Goal: Information Seeking & Learning: Compare options

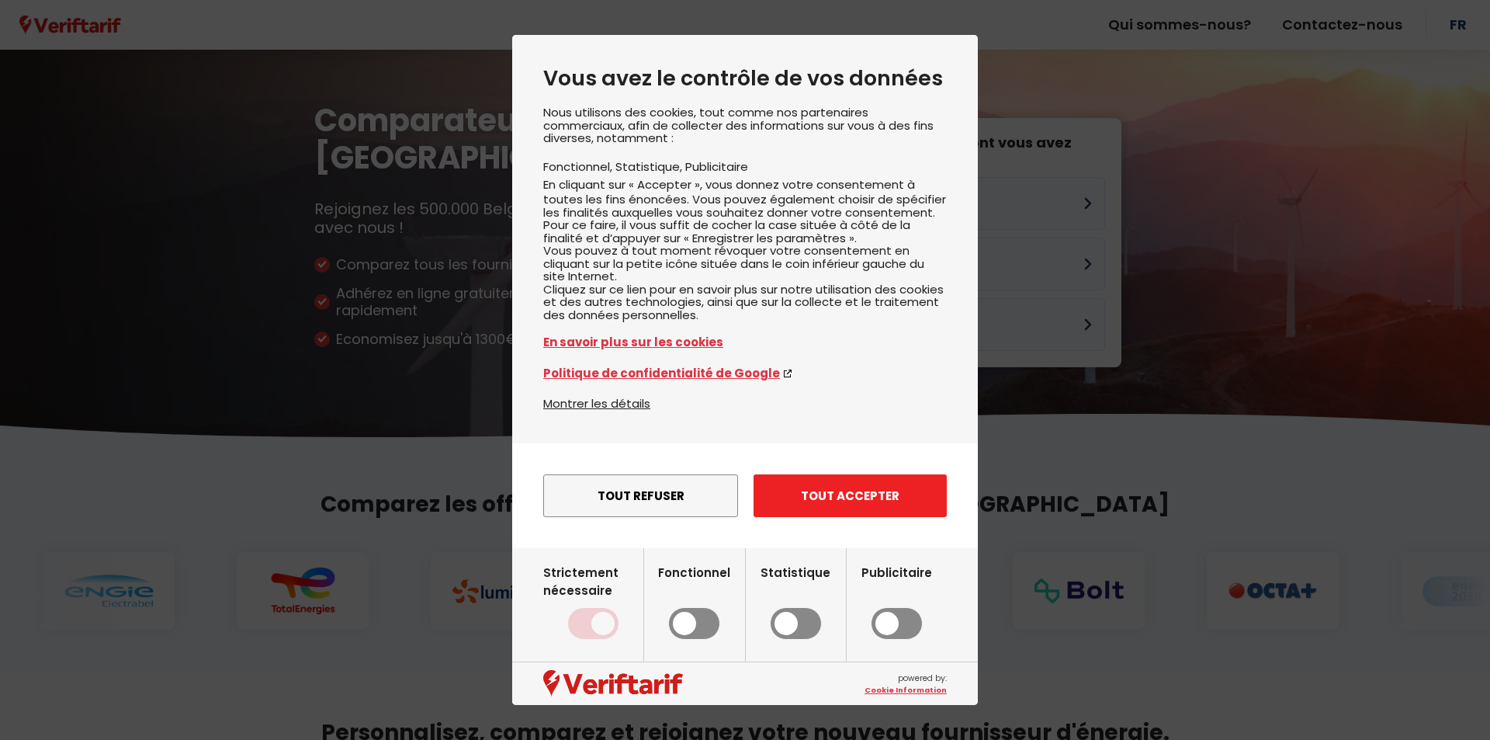
click at [800, 504] on button "Tout accepter" at bounding box center [850, 495] width 193 height 43
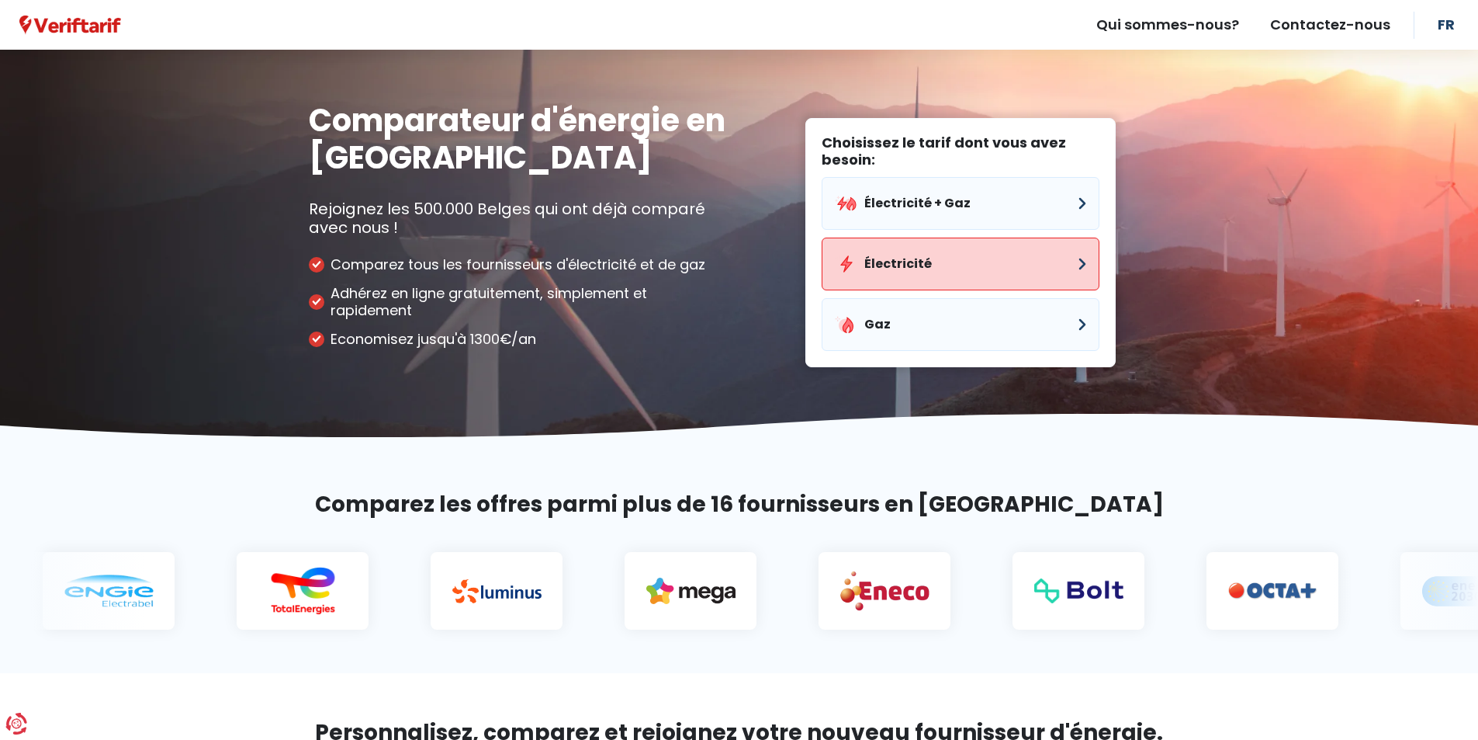
click at [955, 252] on button "Électricité" at bounding box center [961, 263] width 278 height 53
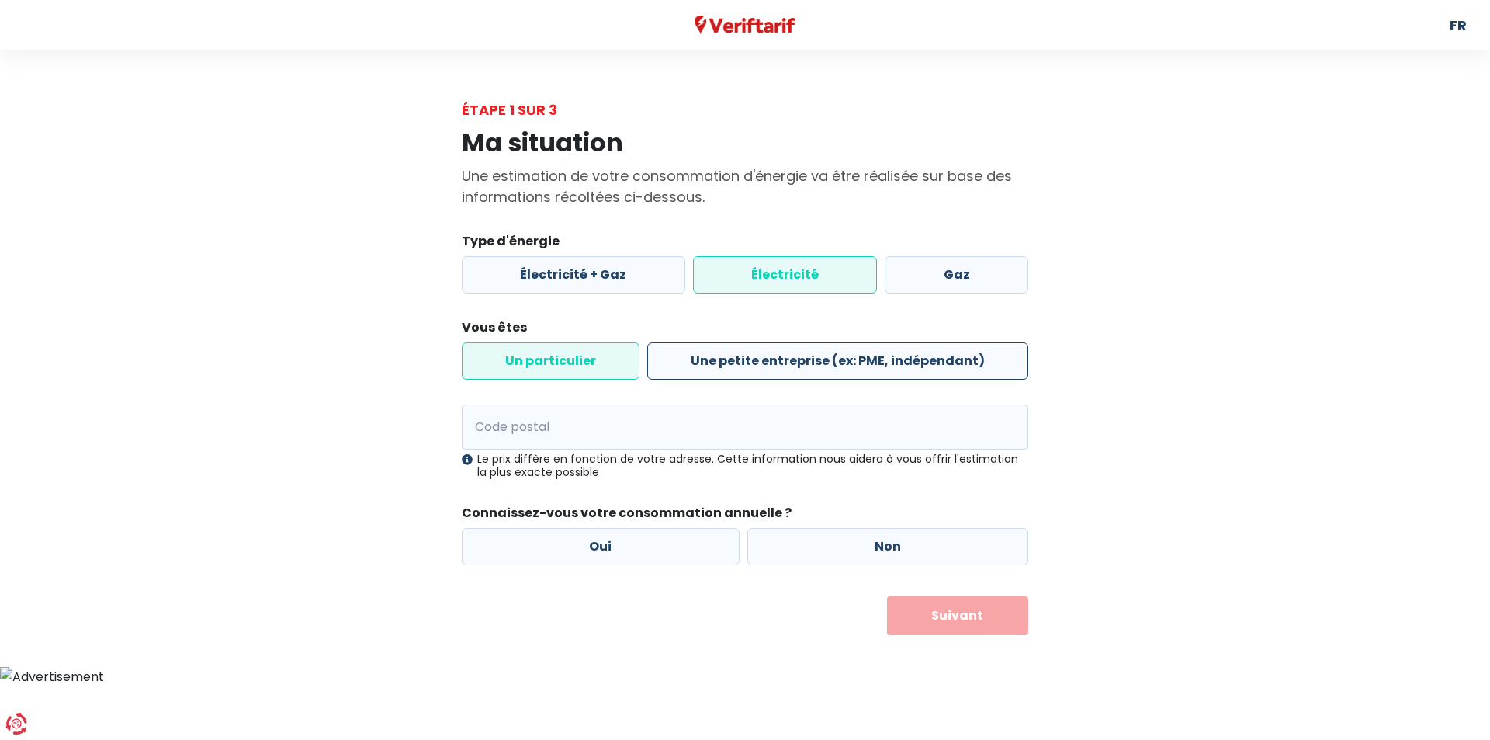
click at [754, 368] on label "Une petite entreprise (ex: PME, indépendant)" at bounding box center [837, 360] width 381 height 37
click at [754, 368] on input "Une petite entreprise (ex: PME, indépendant)" at bounding box center [837, 360] width 381 height 37
radio input "true"
radio input "false"
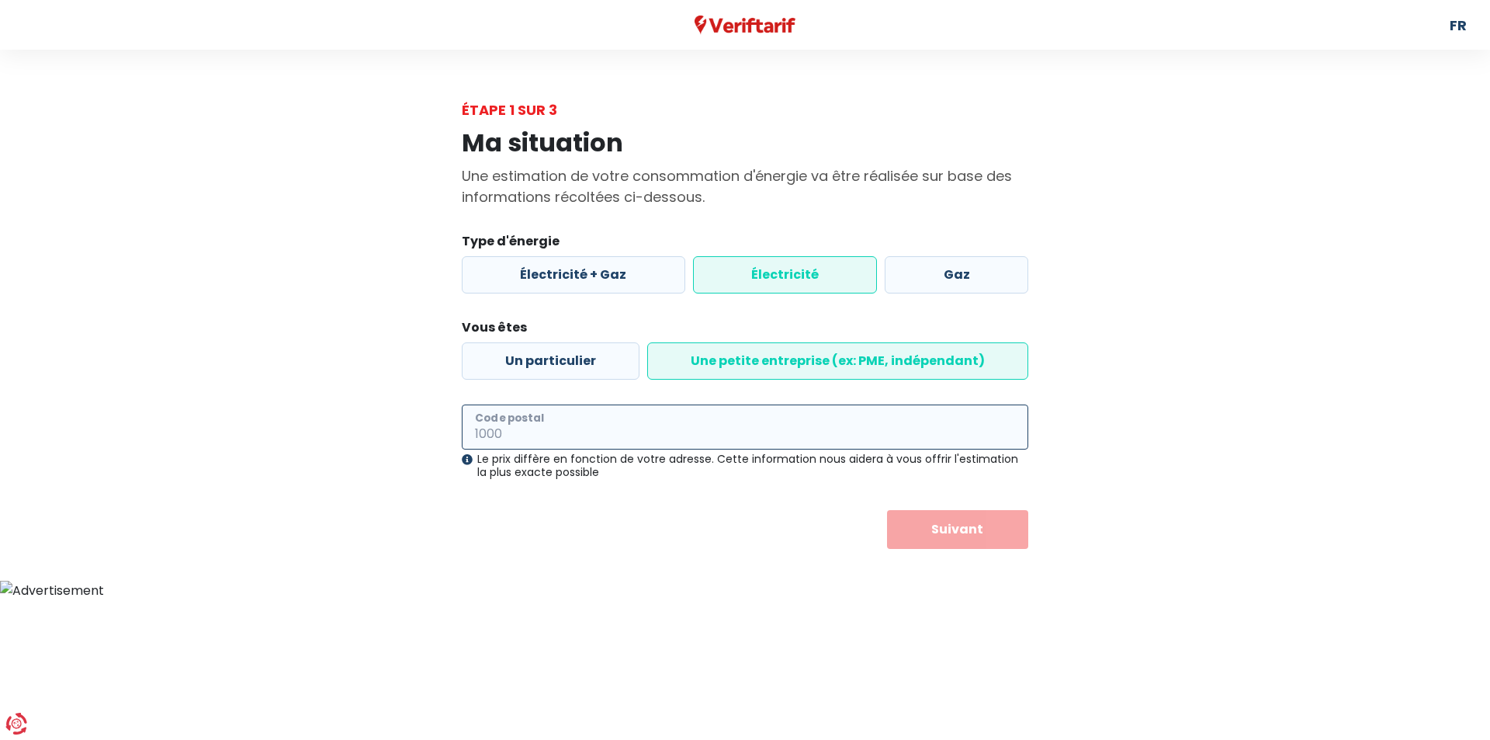
click at [534, 436] on input "Code postal" at bounding box center [745, 426] width 567 height 45
type input "1040"
click at [952, 514] on button "Suivant" at bounding box center [958, 529] width 142 height 39
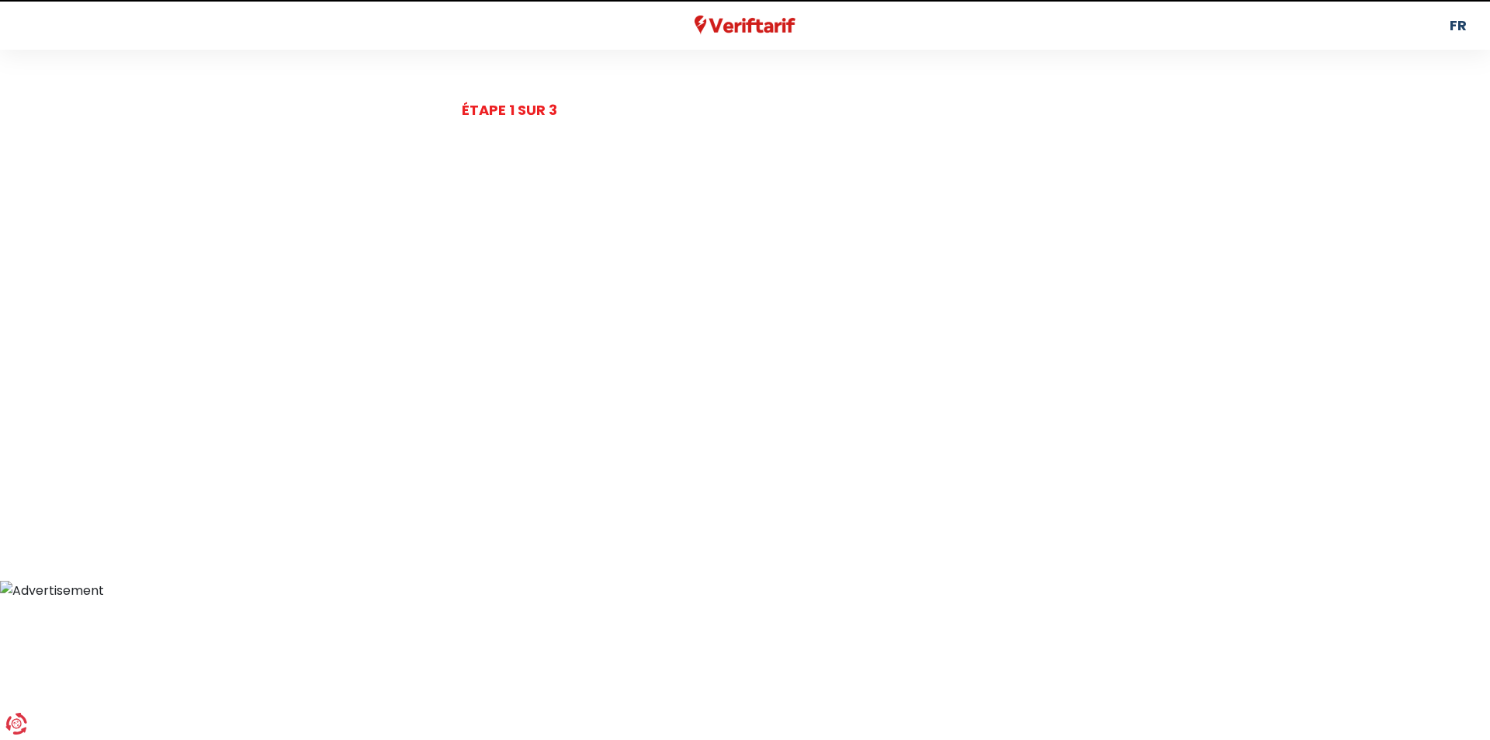
select select
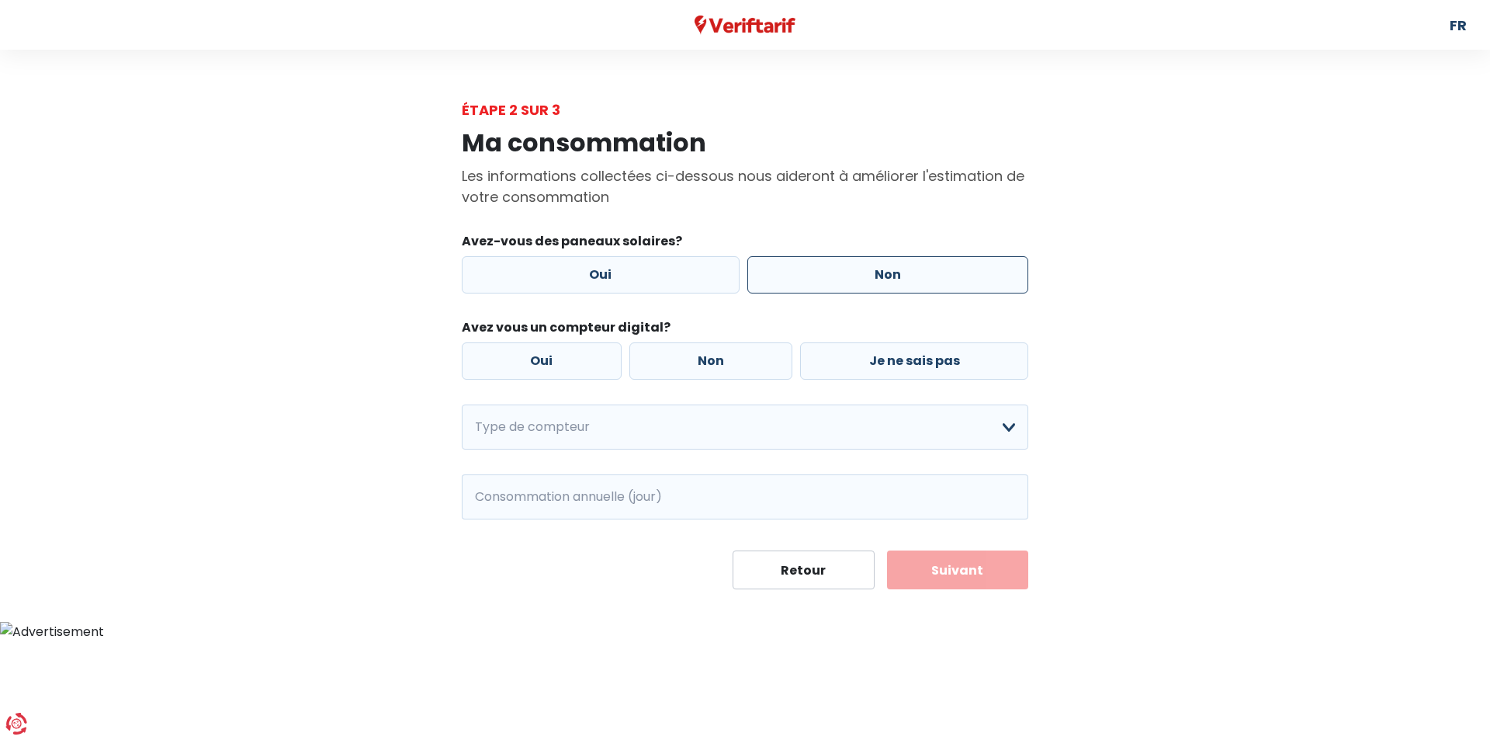
click at [872, 282] on label "Non" at bounding box center [888, 274] width 282 height 37
click at [872, 282] on input "Non" at bounding box center [888, 274] width 282 height 37
radio input "true"
click at [719, 357] on label "Non" at bounding box center [711, 360] width 164 height 37
click at [719, 357] on input "Non" at bounding box center [711, 360] width 164 height 37
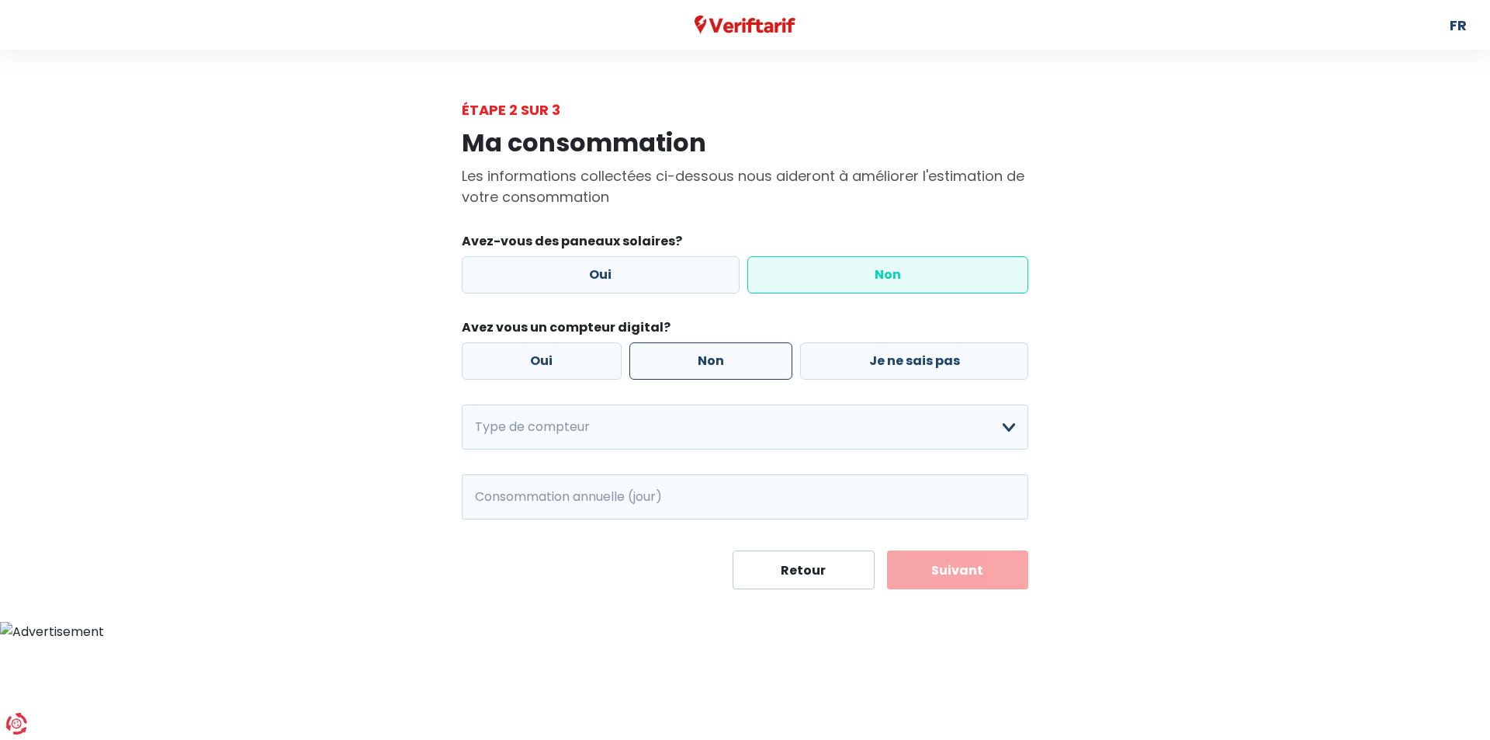
radio input "true"
click at [598, 431] on select "Mono-horaire Bi-horaire Mono-horaire + exclusif nuit Bi-horaire + exclusif nuit…" at bounding box center [745, 426] width 567 height 45
select select "day_single_rate"
click at [462, 404] on select "Mono-horaire Bi-horaire Mono-horaire + exclusif nuit Bi-horaire + exclusif nuit…" at bounding box center [745, 426] width 567 height 45
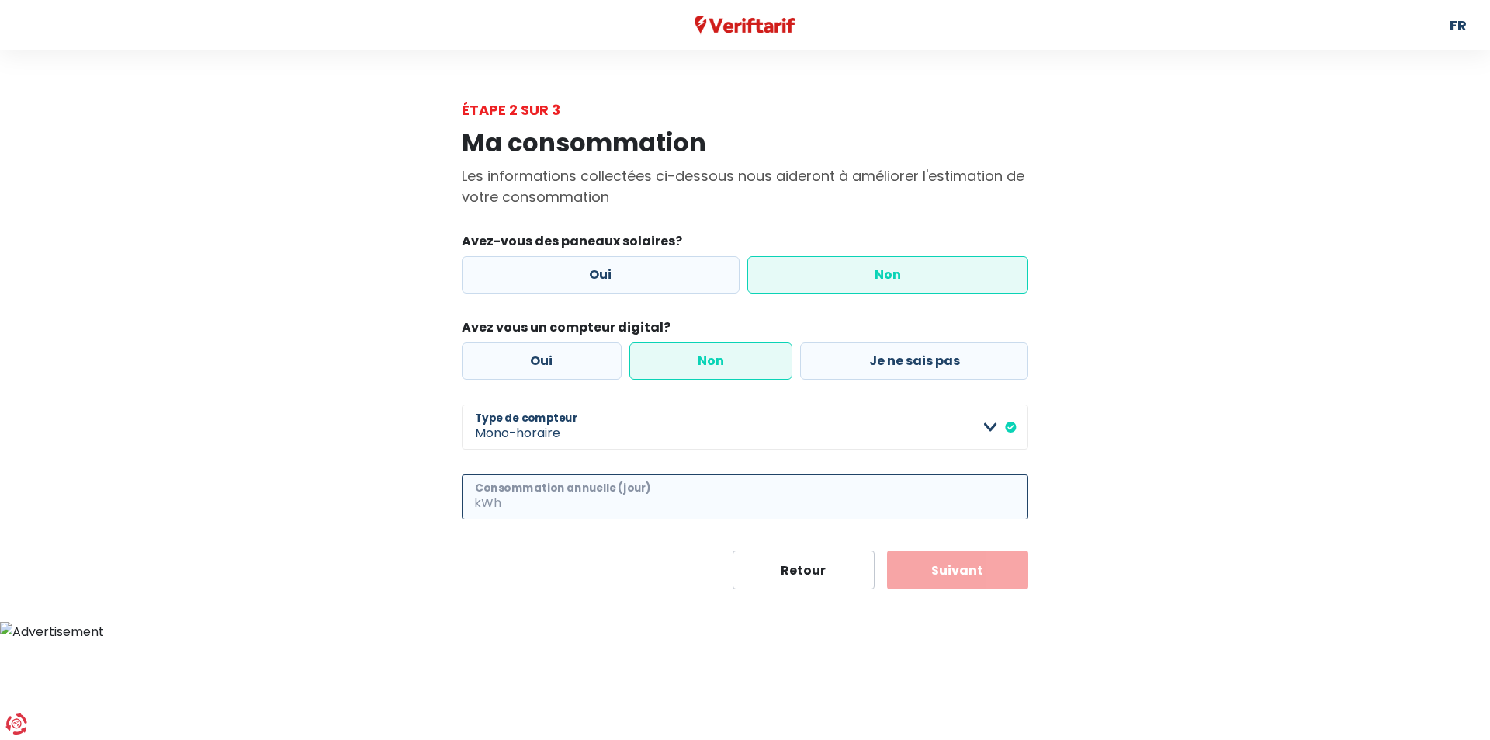
click at [594, 502] on input "Consommation annuelle (jour)" at bounding box center [766, 496] width 524 height 45
type input "3500"
click at [1012, 580] on button "Suivant" at bounding box center [958, 569] width 142 height 39
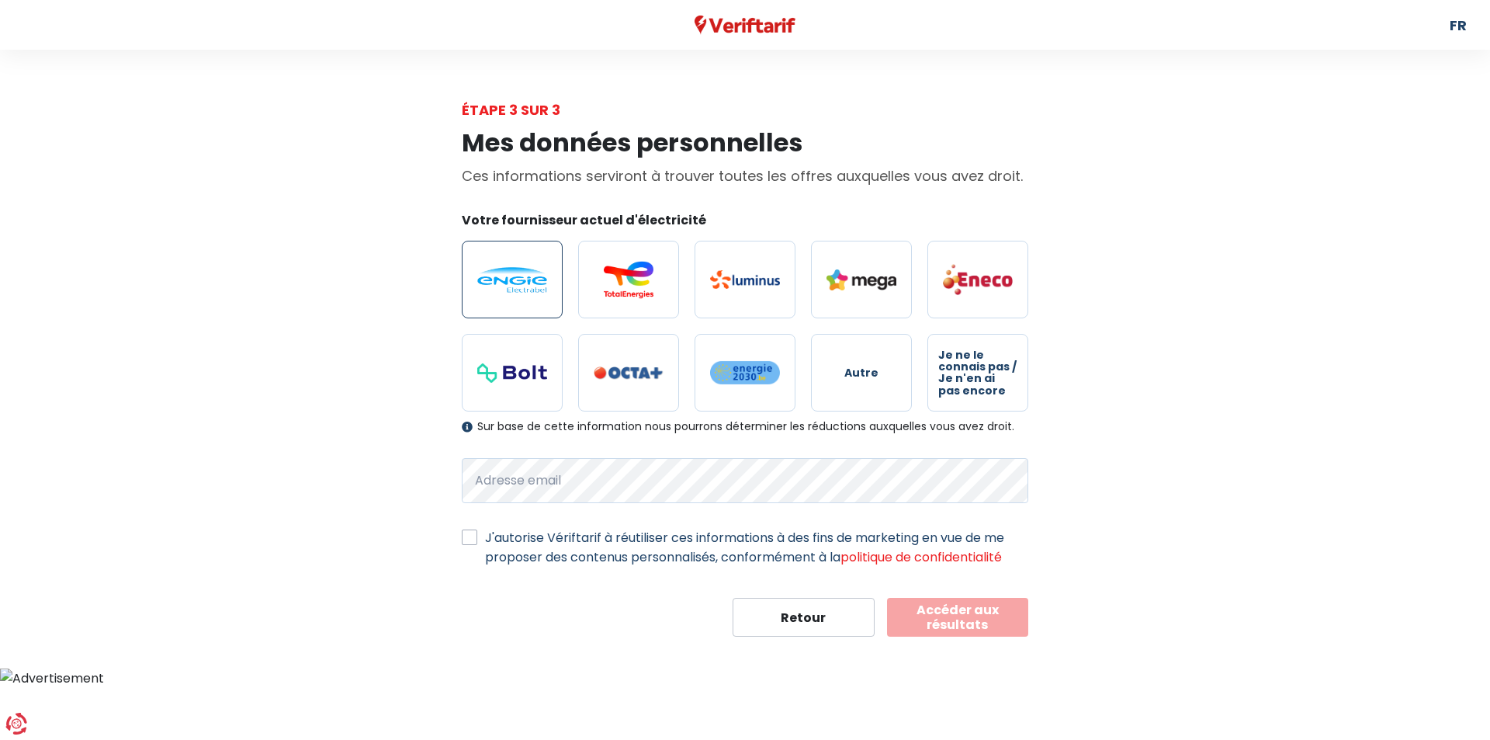
click at [486, 265] on label at bounding box center [512, 280] width 101 height 78
click at [486, 265] on input "radio" at bounding box center [512, 280] width 101 height 78
radio input "true"
click at [486, 265] on label at bounding box center [512, 280] width 101 height 78
click at [486, 265] on input "radio" at bounding box center [512, 280] width 101 height 78
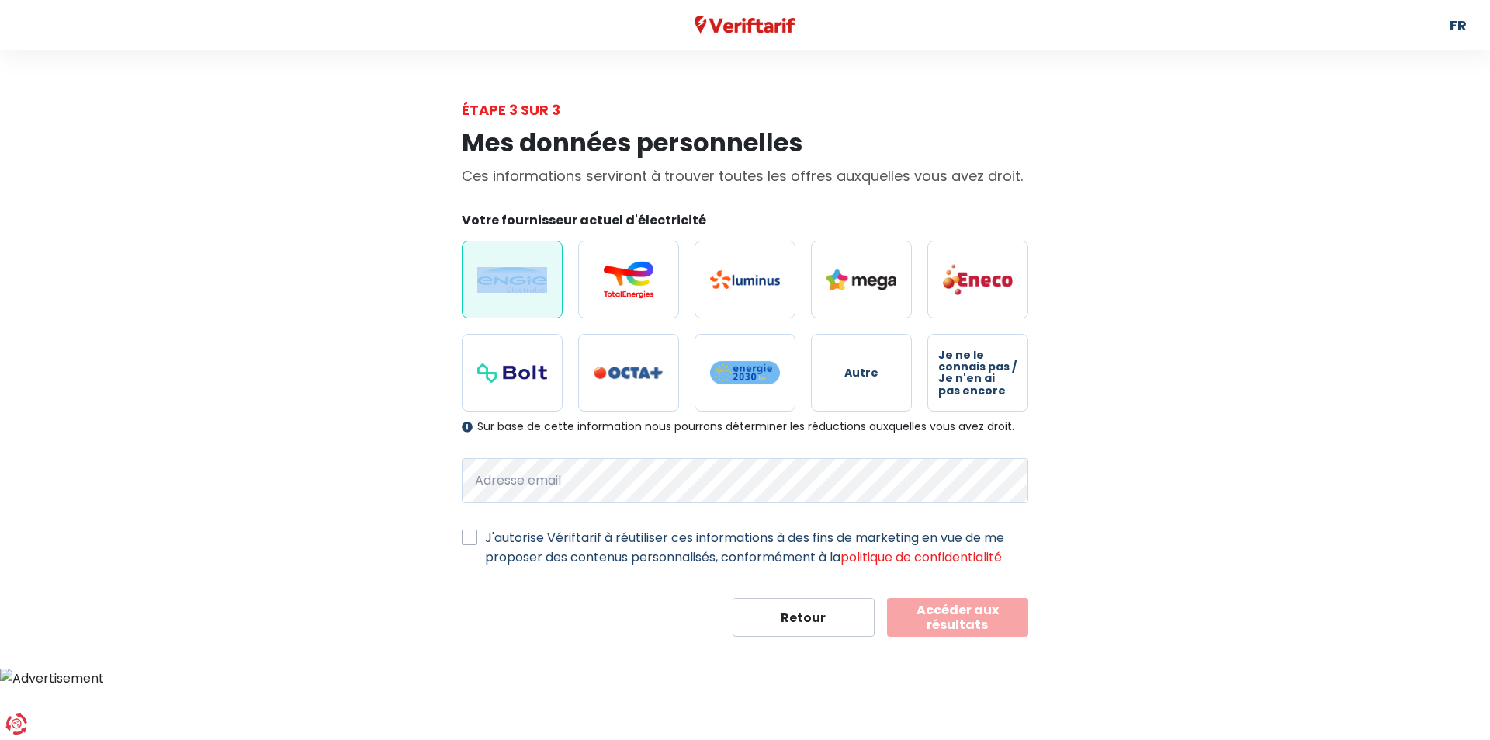
click at [525, 285] on img at bounding box center [512, 280] width 70 height 26
click at [525, 285] on input "radio" at bounding box center [512, 280] width 101 height 78
click at [525, 285] on img at bounding box center [512, 280] width 70 height 26
click at [525, 285] on input "radio" at bounding box center [512, 280] width 101 height 78
click at [979, 621] on button "Accéder aux résultats" at bounding box center [958, 617] width 142 height 39
